Goal: Book appointment/travel/reservation

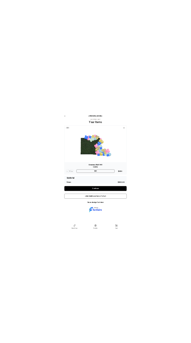
scroll to position [12, 0]
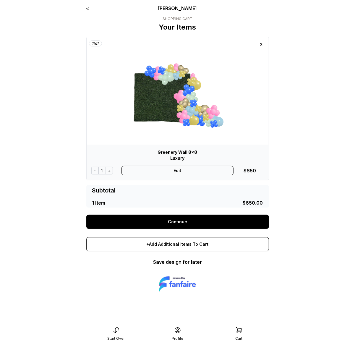
click at [184, 221] on link "Continue" at bounding box center [177, 221] width 183 height 14
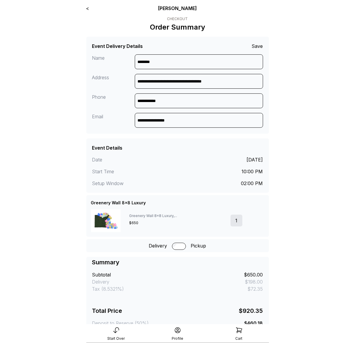
scroll to position [58, 0]
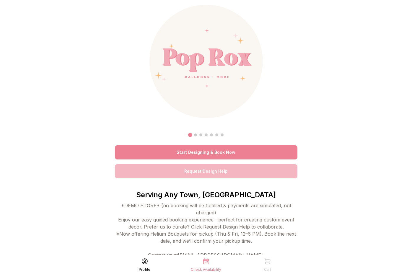
click at [205, 154] on link "Start Designing & Book Now" at bounding box center [206, 152] width 183 height 14
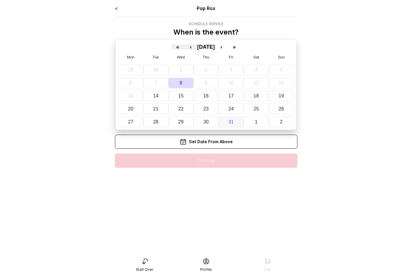
click at [233, 120] on abbr "31" at bounding box center [231, 121] width 5 height 5
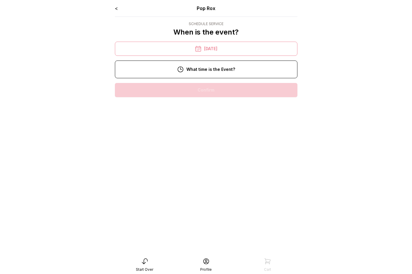
click at [224, 149] on div "10:00 pm" at bounding box center [206, 147] width 173 height 14
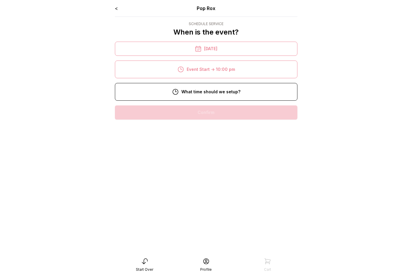
click at [212, 172] on div "8:00 pm" at bounding box center [206, 169] width 173 height 14
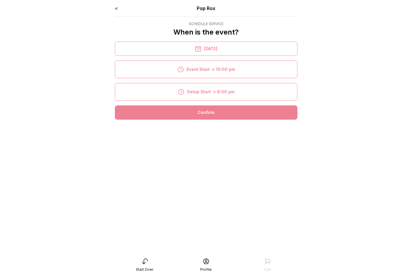
click at [209, 114] on div "Confirm" at bounding box center [206, 112] width 183 height 14
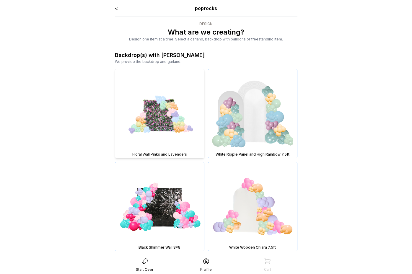
click at [178, 118] on img at bounding box center [159, 113] width 89 height 89
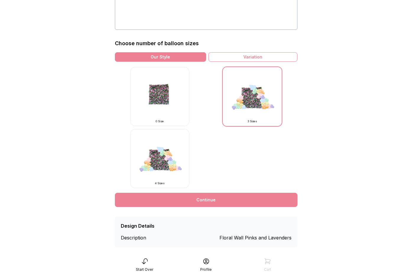
scroll to position [137, 0]
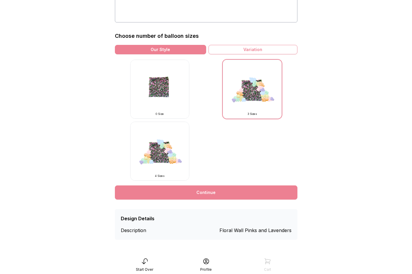
click at [200, 191] on link "Continue" at bounding box center [206, 192] width 183 height 14
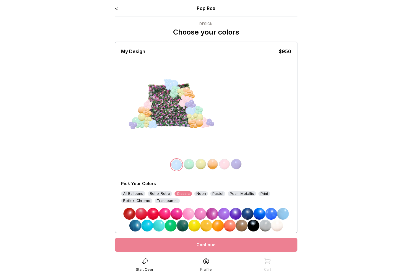
click at [116, 5] on div "<" at bounding box center [116, 8] width 3 height 7
click at [116, 8] on link "<" at bounding box center [116, 8] width 3 height 6
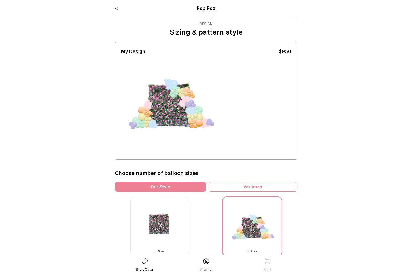
click at [117, 9] on link "<" at bounding box center [116, 8] width 3 height 6
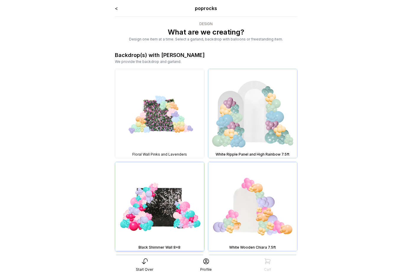
click at [177, 234] on img at bounding box center [159, 206] width 89 height 89
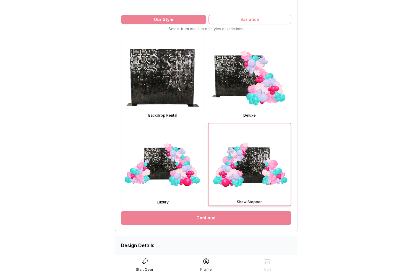
scroll to position [147, 0]
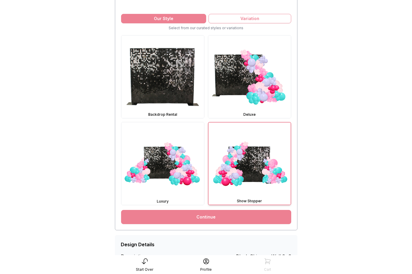
click at [176, 217] on link "Continue" at bounding box center [206, 217] width 170 height 14
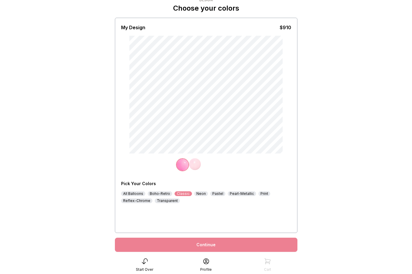
scroll to position [41, 0]
